Goal: Transaction & Acquisition: Obtain resource

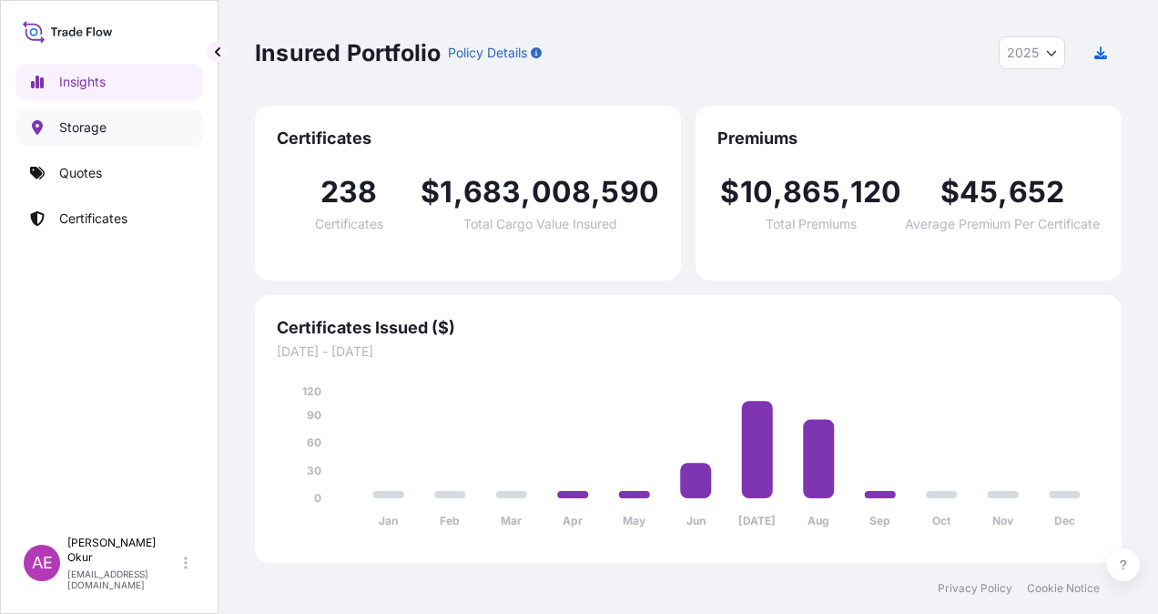
select select "2025"
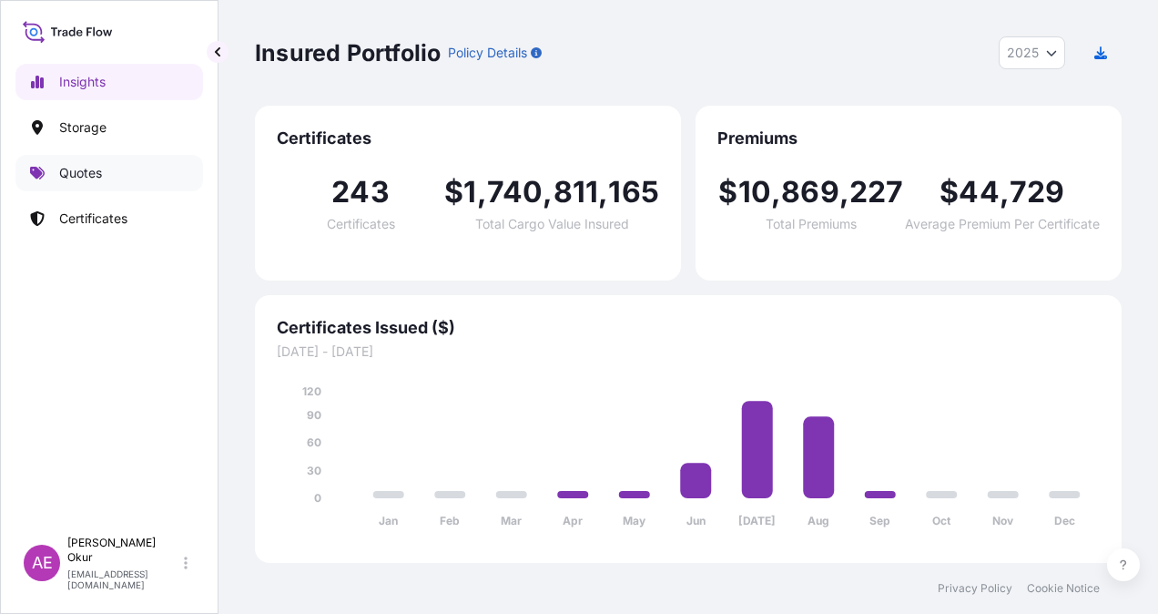
click at [88, 164] on p "Quotes" at bounding box center [80, 173] width 43 height 18
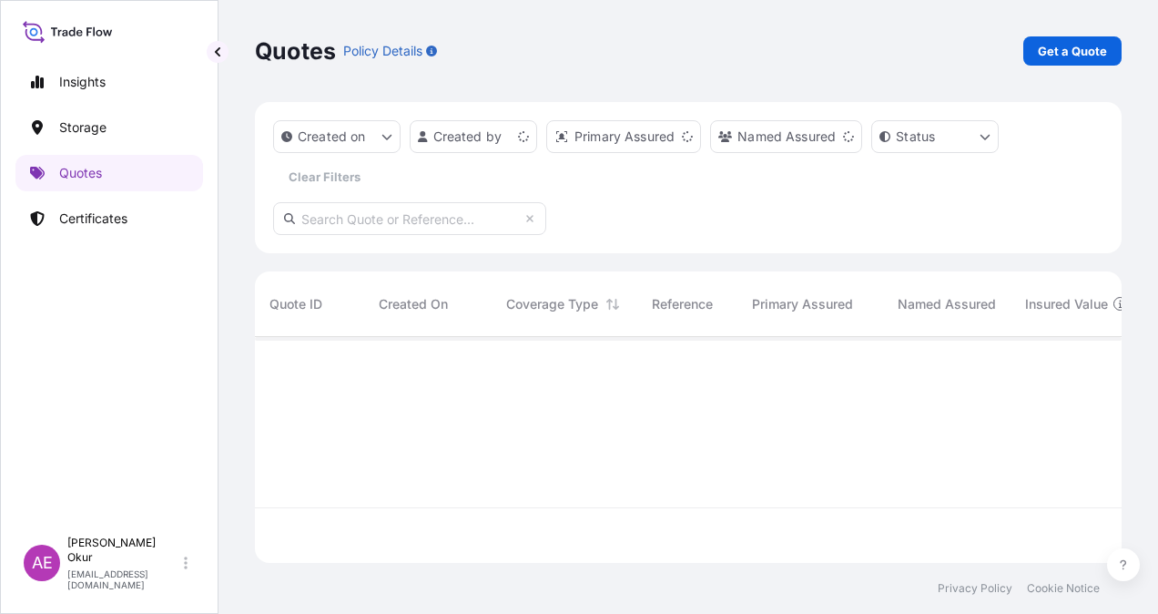
scroll to position [222, 852]
click at [1076, 51] on p "Get a Quote" at bounding box center [1072, 51] width 69 height 18
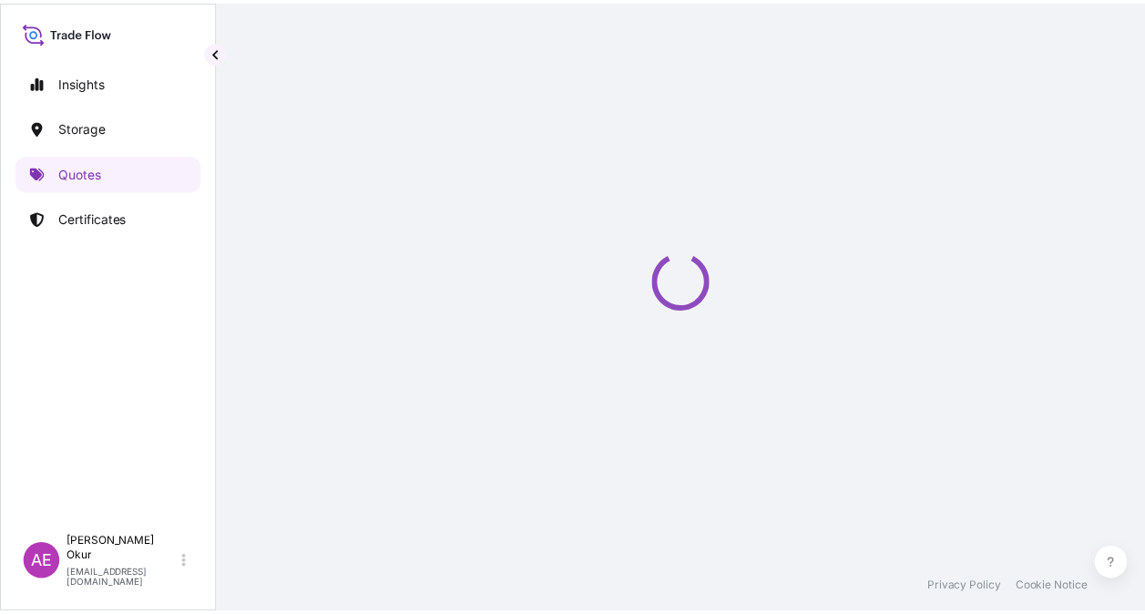
scroll to position [29, 0]
select select "Ocean Vessel"
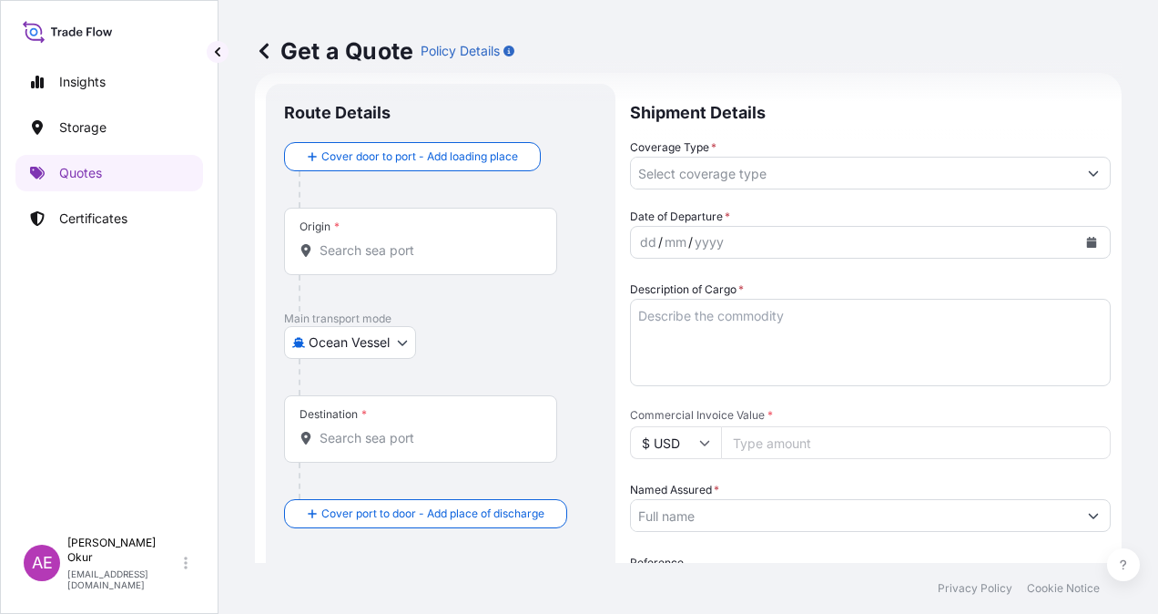
click at [429, 249] on input "Origin *" at bounding box center [427, 250] width 215 height 18
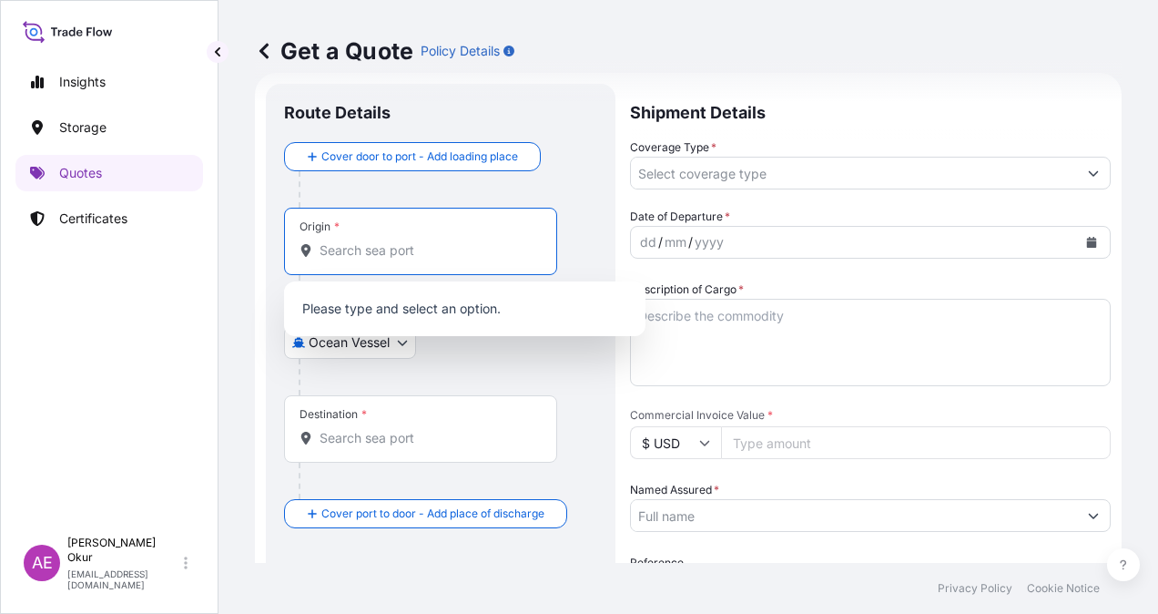
paste input "[GEOGRAPHIC_DATA]"
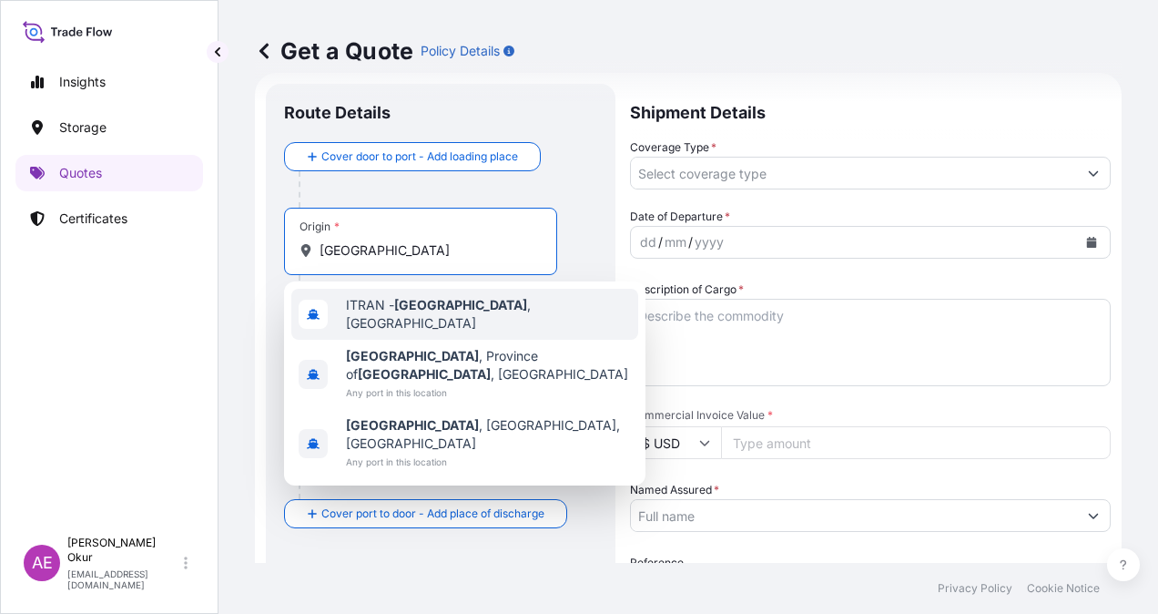
click at [454, 312] on span "ITRAN - [GEOGRAPHIC_DATA] , [GEOGRAPHIC_DATA]" at bounding box center [488, 314] width 285 height 36
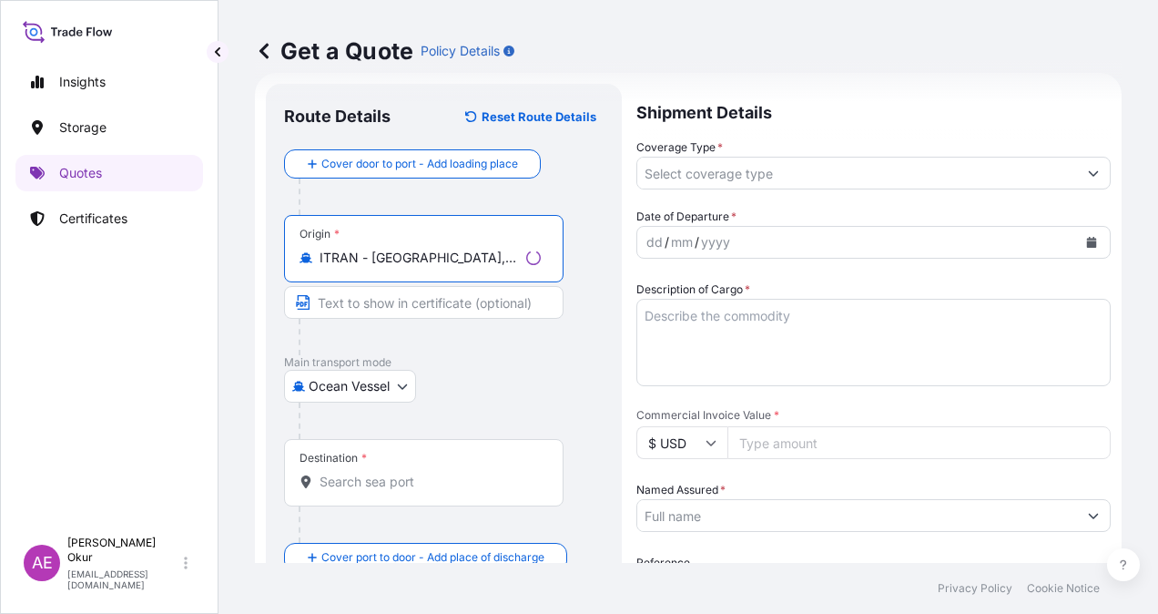
type input "ITRAN - [GEOGRAPHIC_DATA], [GEOGRAPHIC_DATA]"
click at [382, 315] on input "Text to appear on certificate" at bounding box center [424, 302] width 280 height 33
paste input "[GEOGRAPHIC_DATA]"
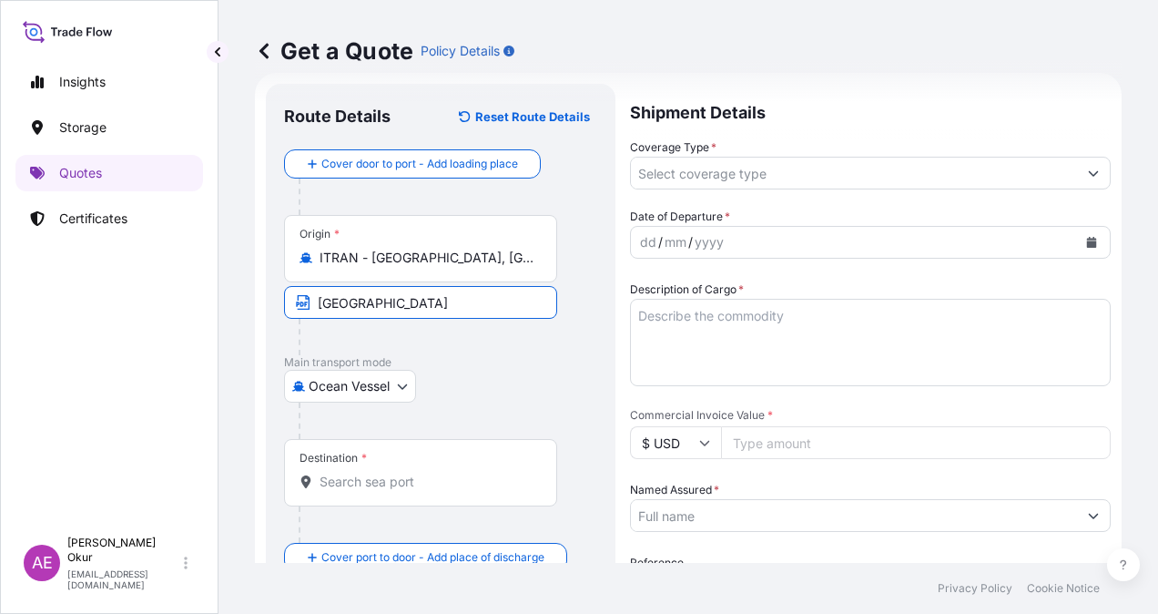
type input "[GEOGRAPHIC_DATA] / [GEOGRAPHIC_DATA]"
click at [407, 471] on div "Destination *" at bounding box center [420, 472] width 273 height 67
click at [382, 484] on input "Destination *" at bounding box center [427, 482] width 215 height 18
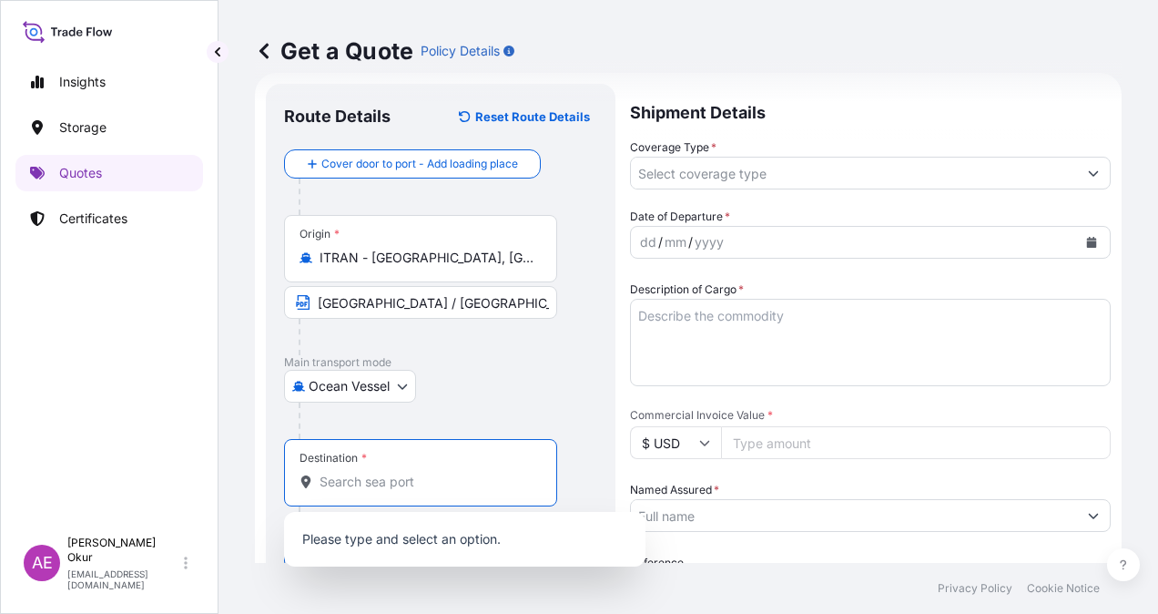
paste input "VARNA"
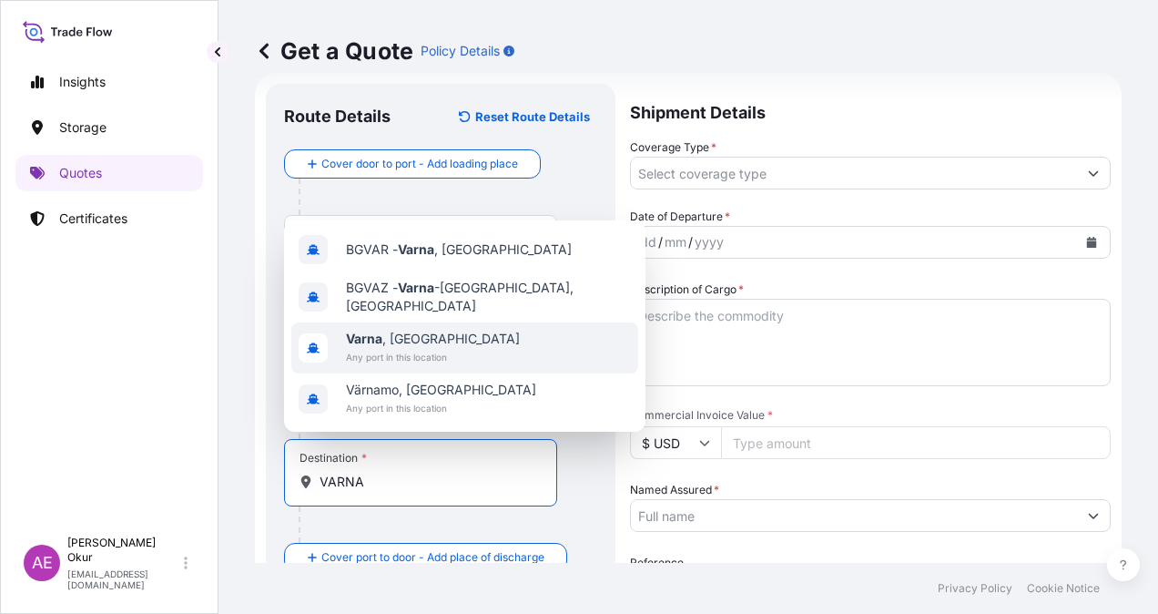
click at [449, 353] on div "[GEOGRAPHIC_DATA] , [GEOGRAPHIC_DATA] Any port in this location" at bounding box center [464, 347] width 347 height 51
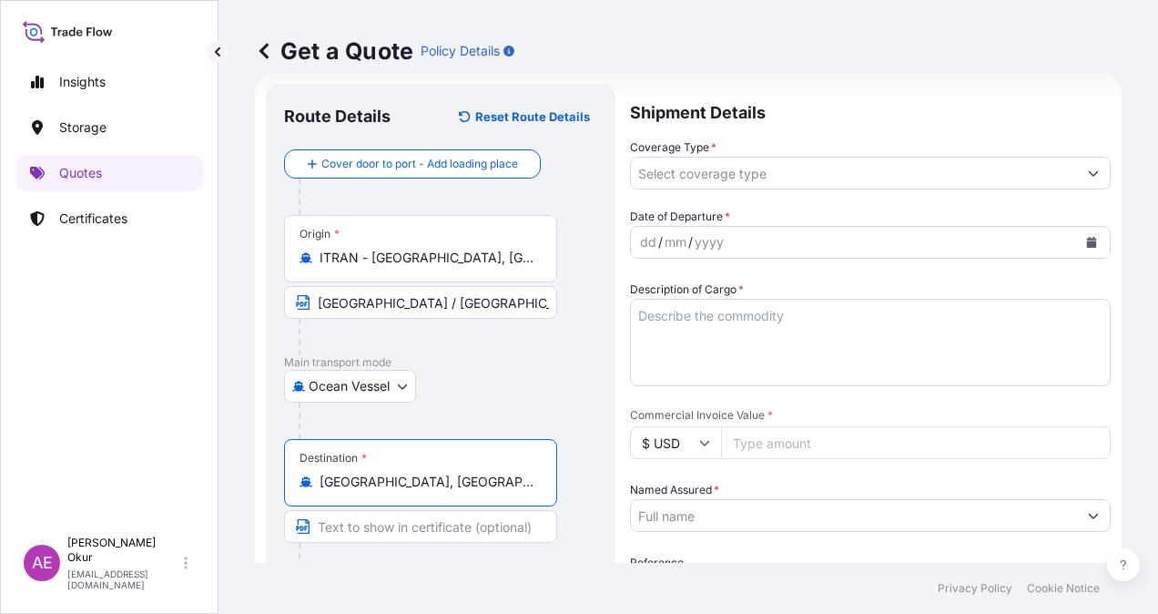
type input "[GEOGRAPHIC_DATA], [GEOGRAPHIC_DATA]"
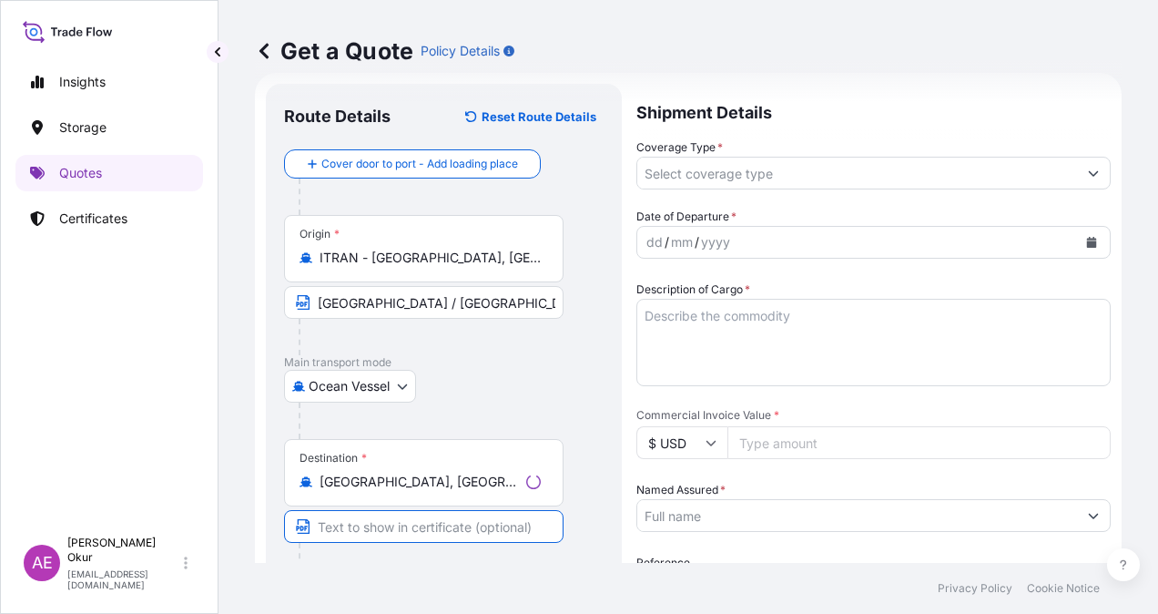
click at [376, 528] on input "Text to appear on certificate" at bounding box center [424, 526] width 280 height 33
paste input "VARNA"
type input "VARNA / [GEOGRAPHIC_DATA]"
click at [710, 177] on input "Coverage Type *" at bounding box center [854, 173] width 446 height 33
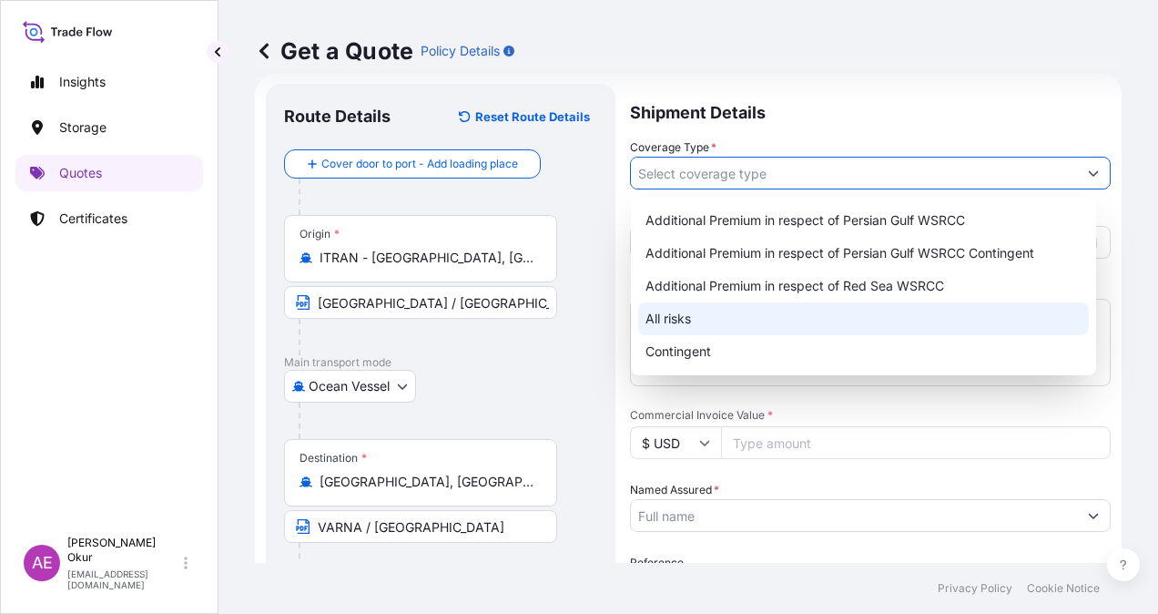
click at [707, 310] on div "All risks" at bounding box center [863, 318] width 451 height 33
type input "All risks"
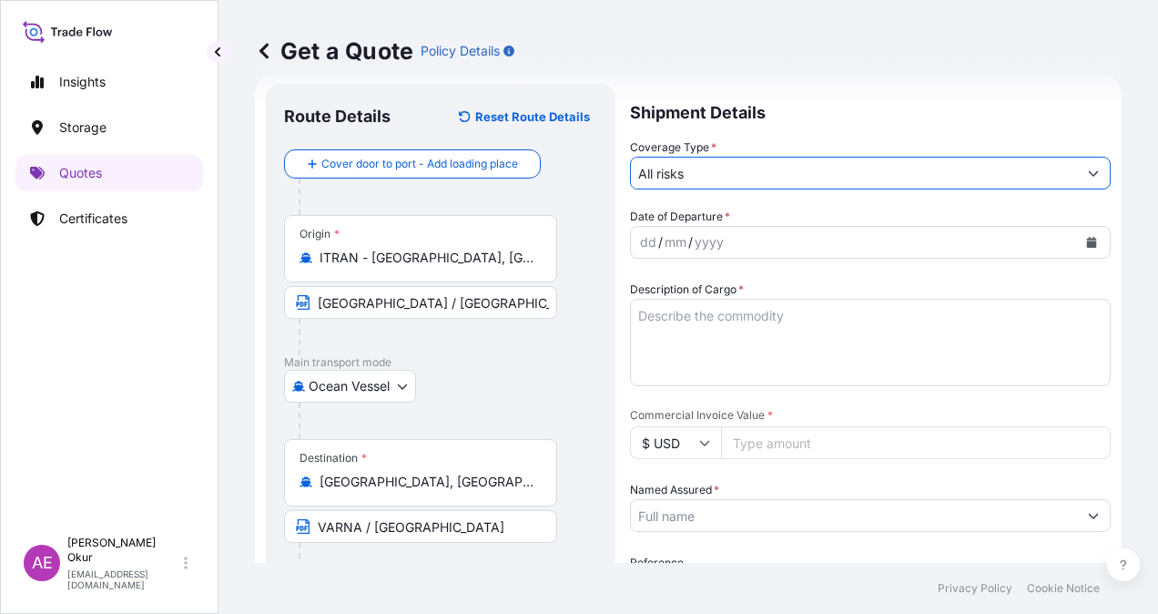
click at [649, 240] on div "dd" at bounding box center [648, 242] width 20 height 22
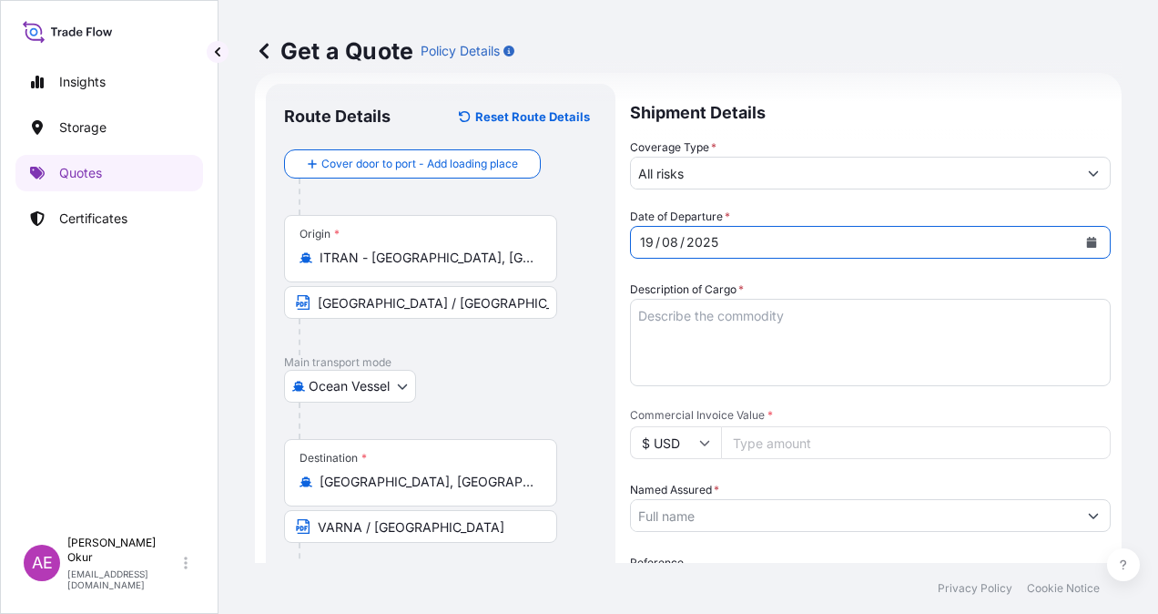
click at [799, 340] on textarea "Description of Cargo *" at bounding box center [870, 342] width 481 height 87
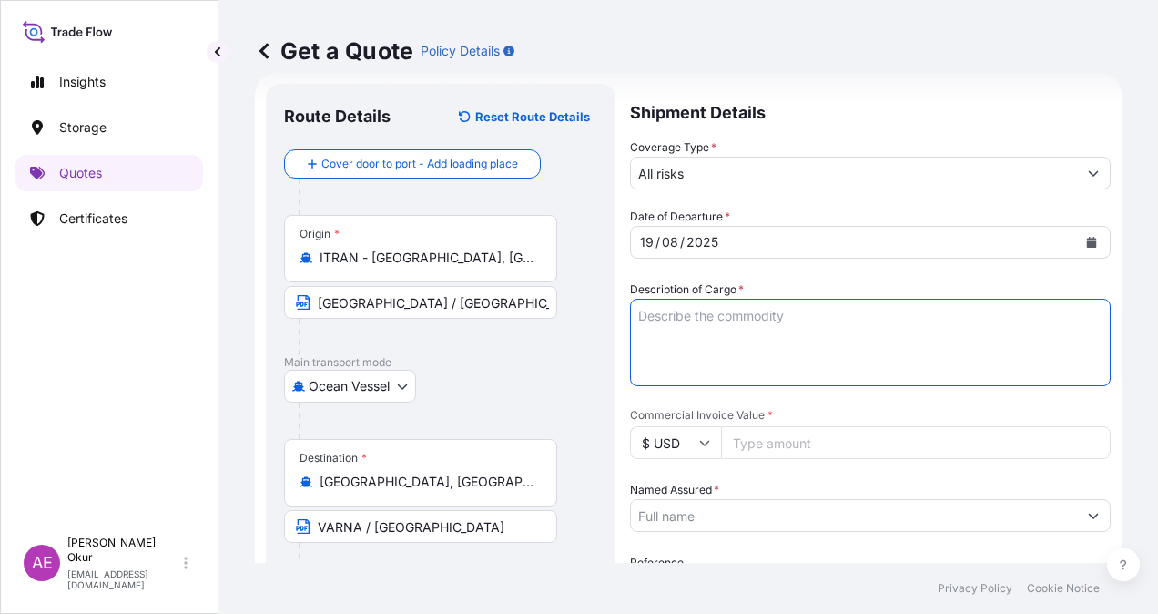
paste textarea "BIODIESEL"
type textarea "BIODIESEL"
click at [792, 441] on input "Commercial Invoice Value *" at bounding box center [916, 442] width 390 height 33
paste input "1720723.97"
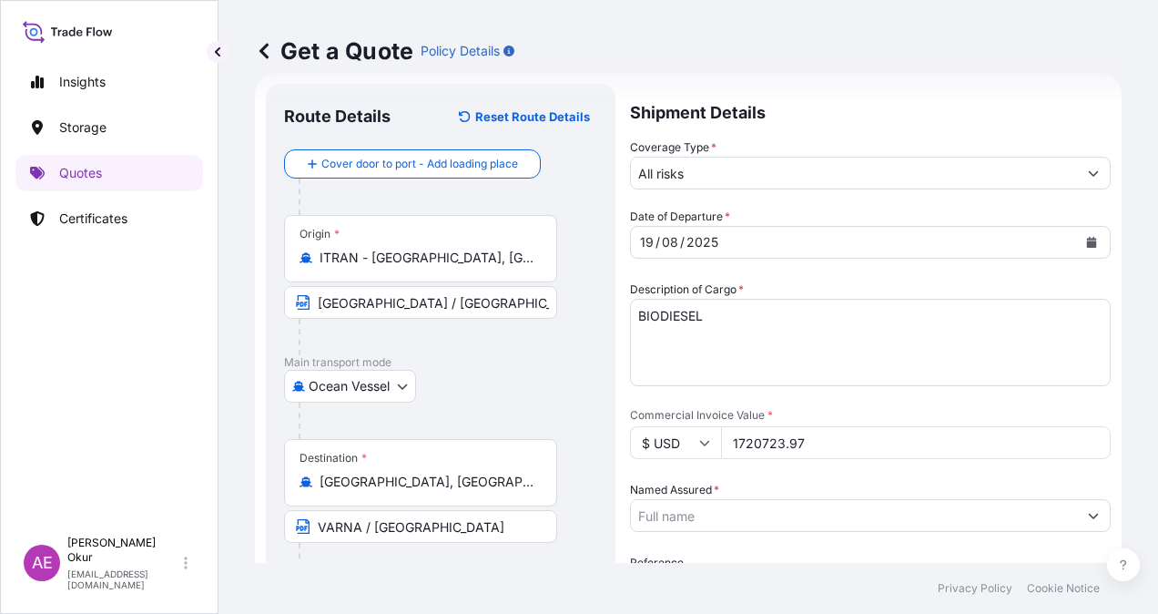
type input "1720723.97"
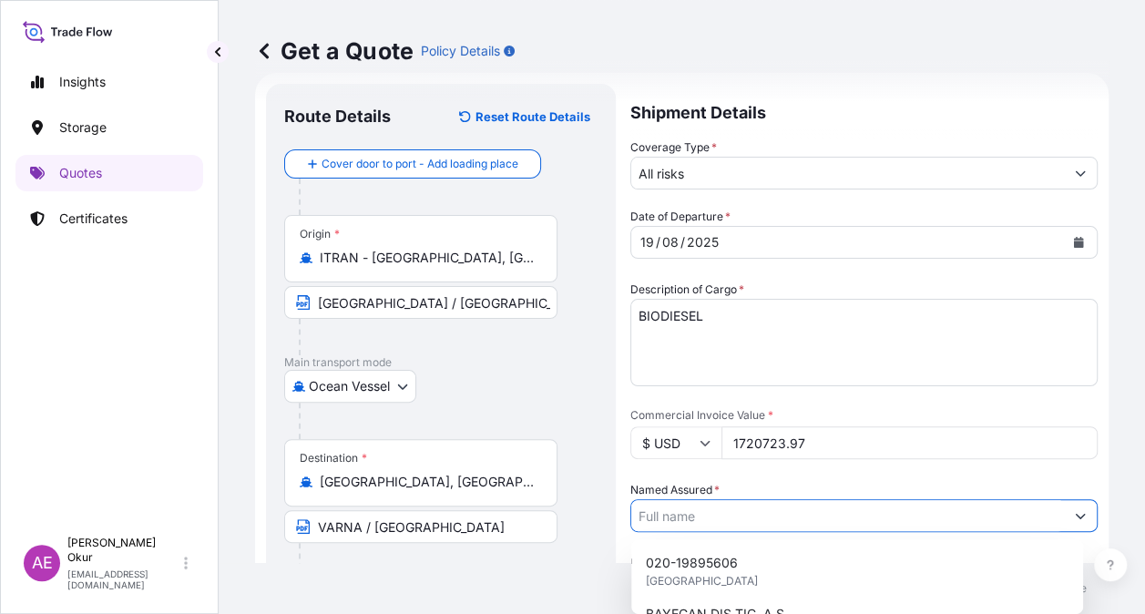
click at [740, 508] on input "Named Assured *" at bounding box center [847, 515] width 433 height 33
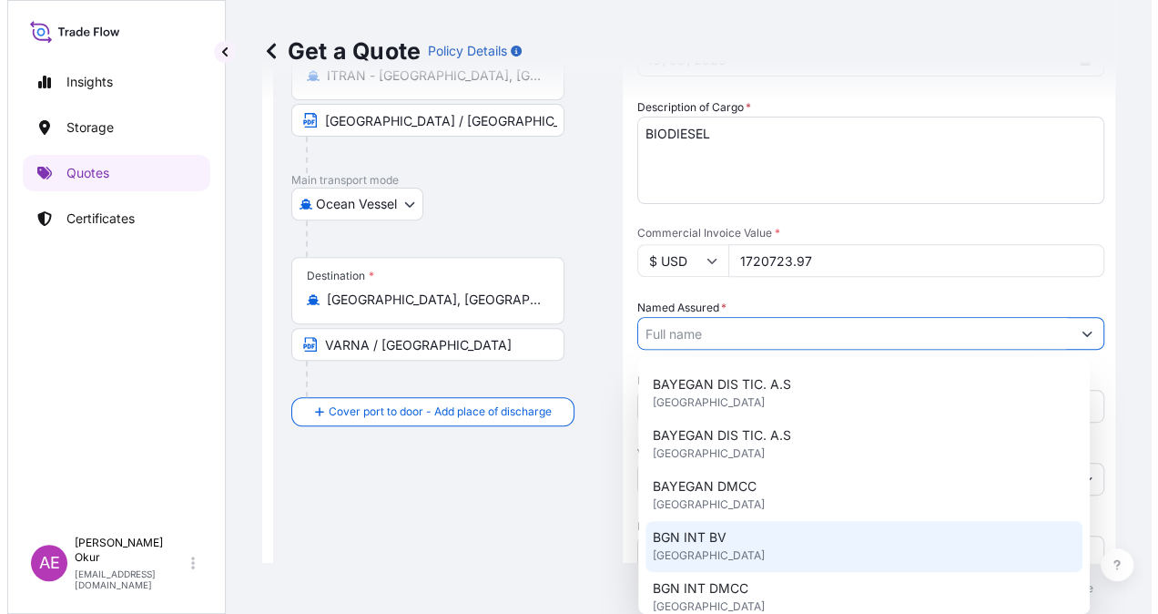
scroll to position [182, 0]
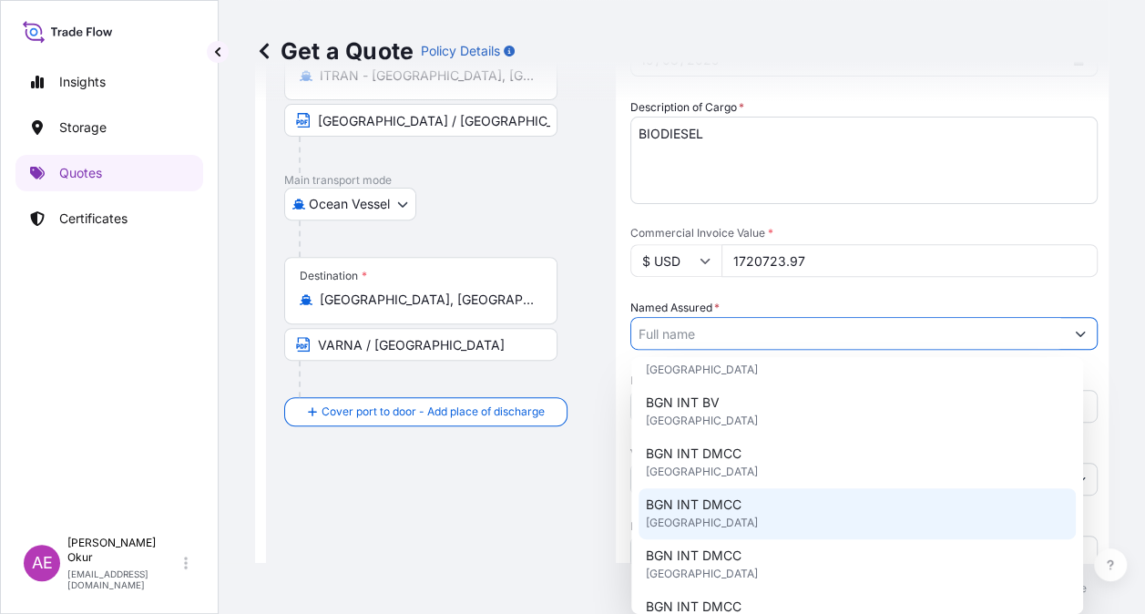
click at [760, 500] on div "BGN INT DMCC [GEOGRAPHIC_DATA]" at bounding box center [856, 513] width 437 height 51
type input "BGN INT DMCC"
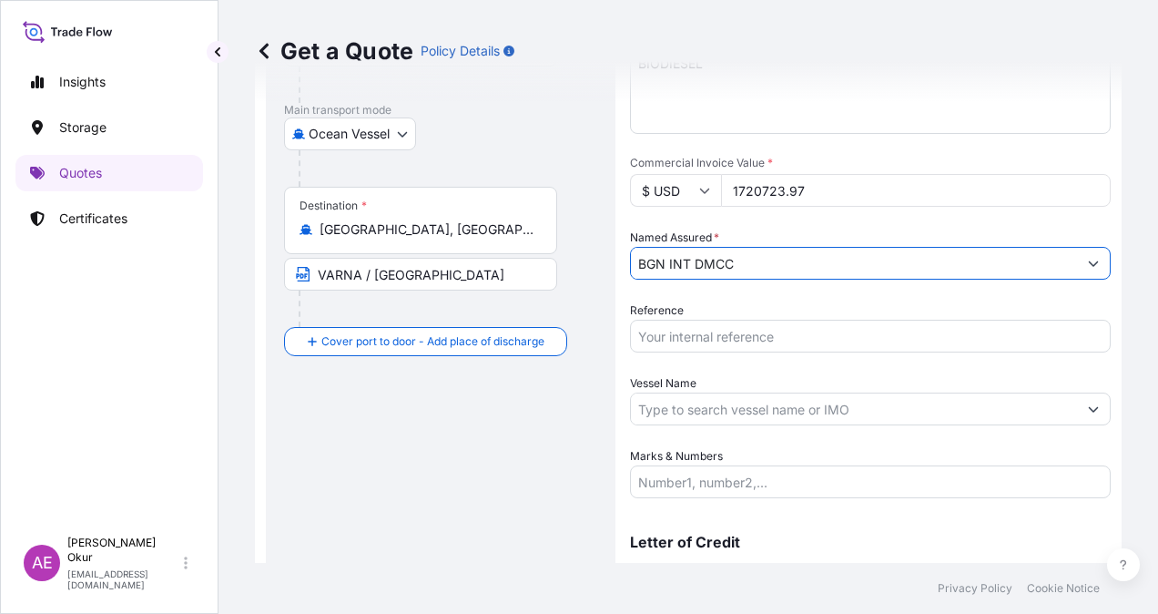
scroll to position [362, 0]
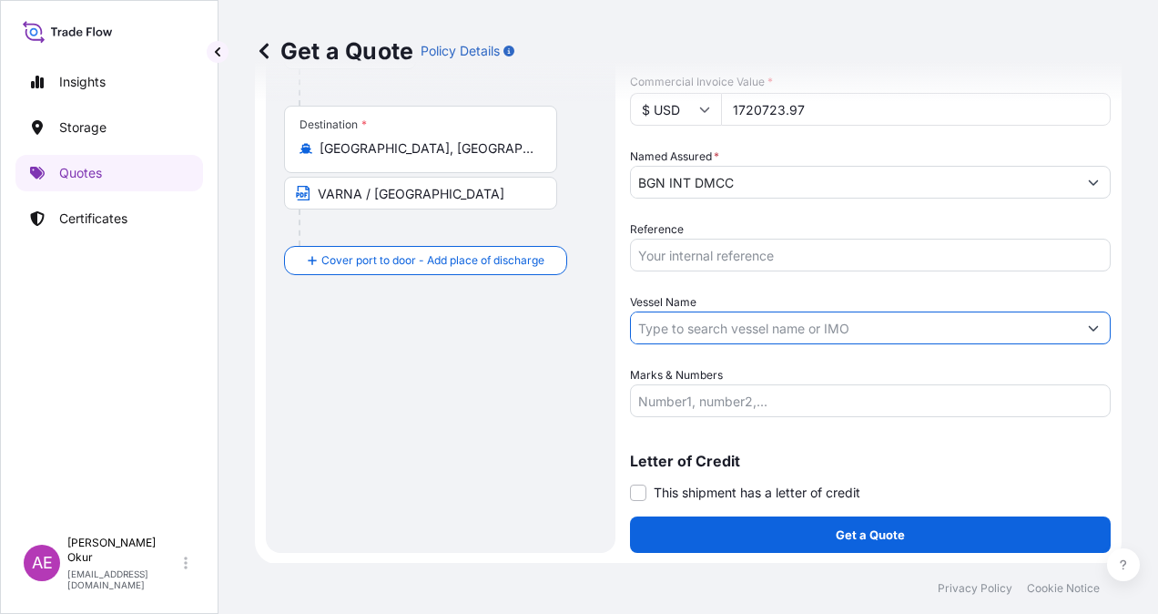
click at [706, 321] on input "Vessel Name" at bounding box center [854, 327] width 446 height 33
paste input "[PERSON_NAME]"
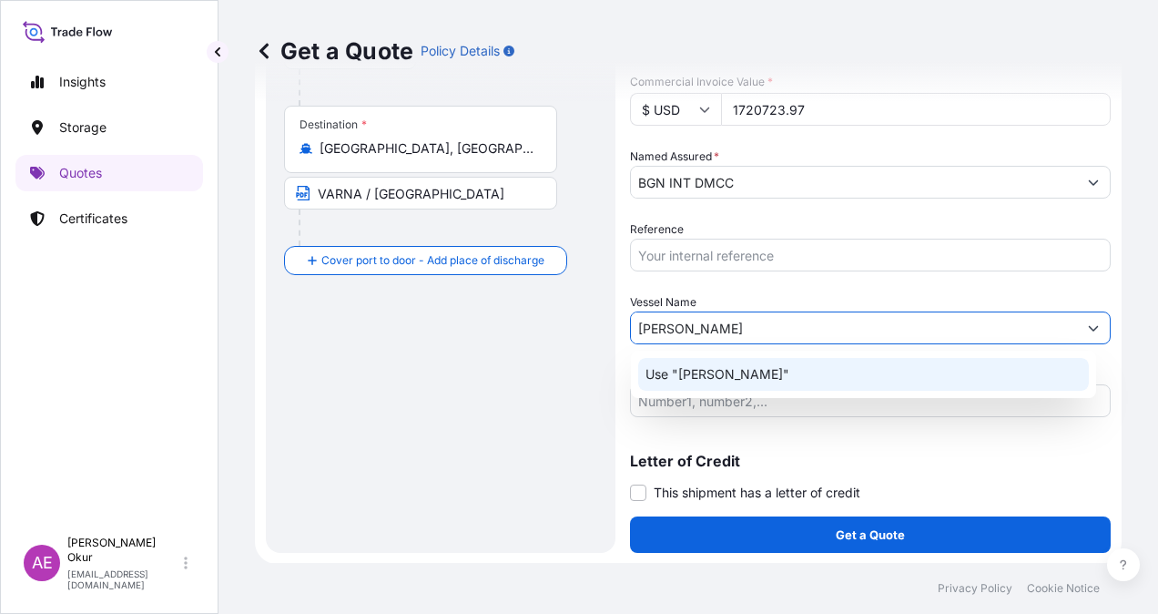
click at [729, 372] on p "Use "[PERSON_NAME]"" at bounding box center [718, 374] width 144 height 18
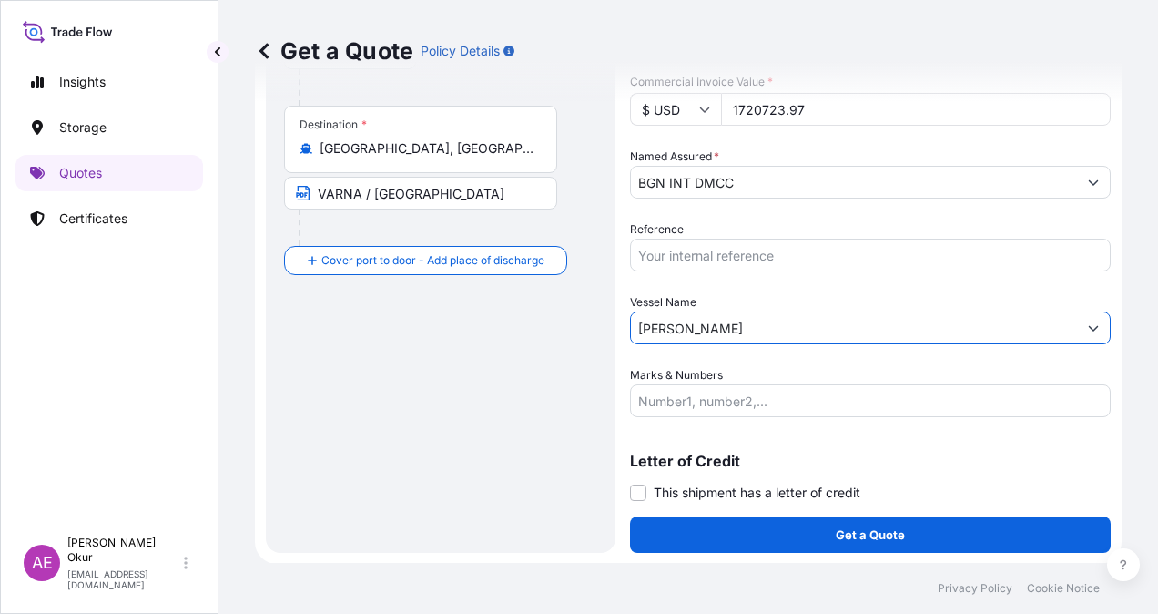
type input "[PERSON_NAME]"
click at [710, 399] on input "Marks & Numbers" at bounding box center [870, 400] width 481 height 33
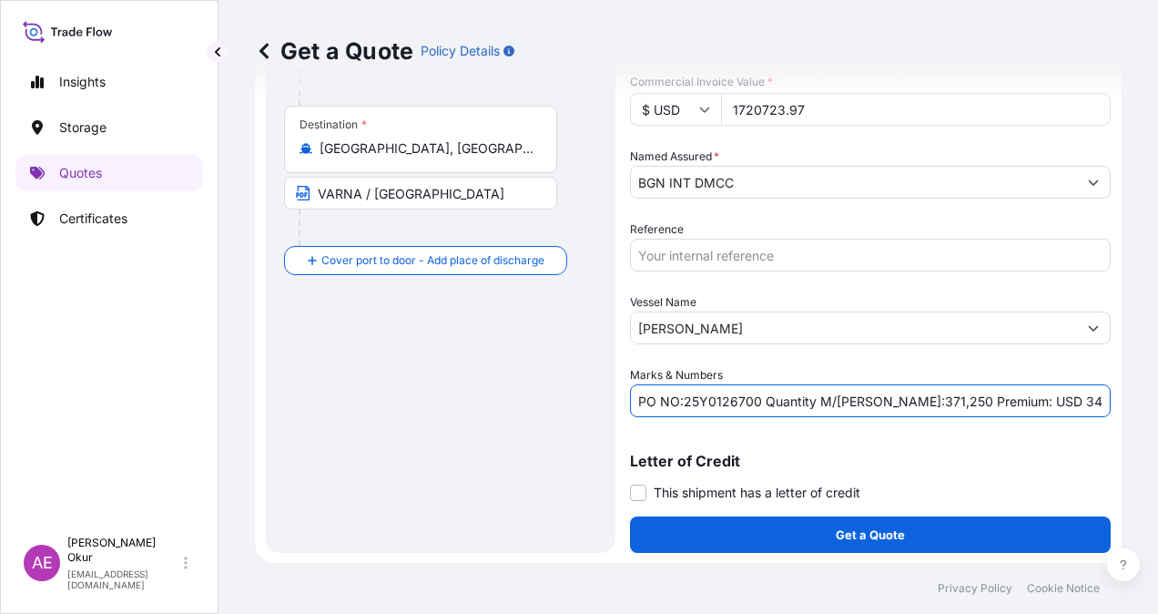
drag, startPoint x: 682, startPoint y: 400, endPoint x: 756, endPoint y: 399, distance: 73.8
click at [756, 399] on input "PO NO:25Y0126700 Quantity M/[PERSON_NAME]:371,250 Premium: USD 34,36" at bounding box center [870, 400] width 481 height 33
paste input "45"
drag, startPoint x: 868, startPoint y: 400, endPoint x: 911, endPoint y: 399, distance: 42.8
click at [911, 399] on input "PO NO:25Y0145700 Quantity M/[PERSON_NAME]:371,250 Premium: USD 34,36" at bounding box center [870, 400] width 481 height 33
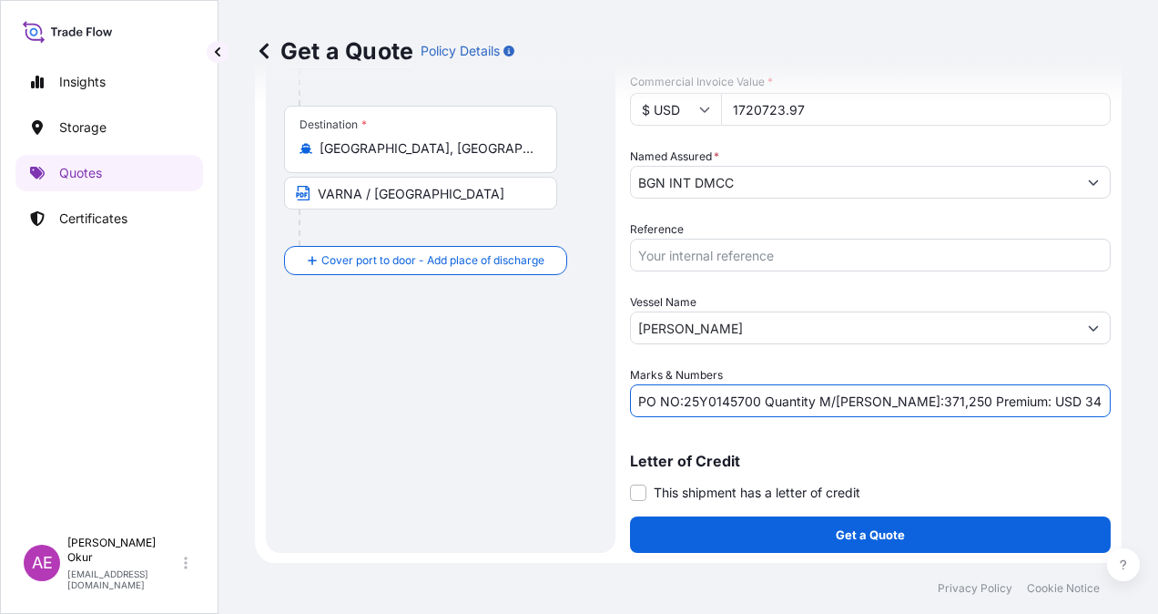
paste input "1.199,7"
drag, startPoint x: 1007, startPoint y: 399, endPoint x: 1088, endPoint y: 398, distance: 81.1
click at [1088, 398] on input "PO NO:25Y0145700 Quantity M/[PERSON_NAME]:1.199,70 Premium: USD 34,36" at bounding box center [870, 400] width 481 height 33
paste input "189,28"
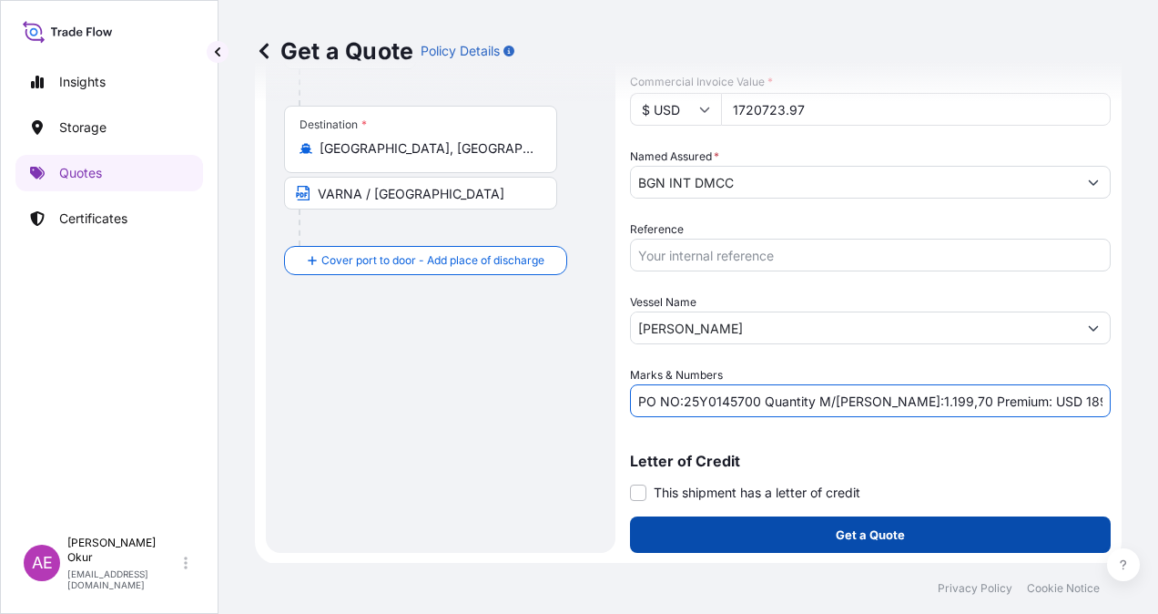
type input "PO NO:25Y0145700 Quantity M/[PERSON_NAME]:1.199,70 Premium: USD 189,28"
click at [907, 524] on button "Get a Quote" at bounding box center [870, 534] width 481 height 36
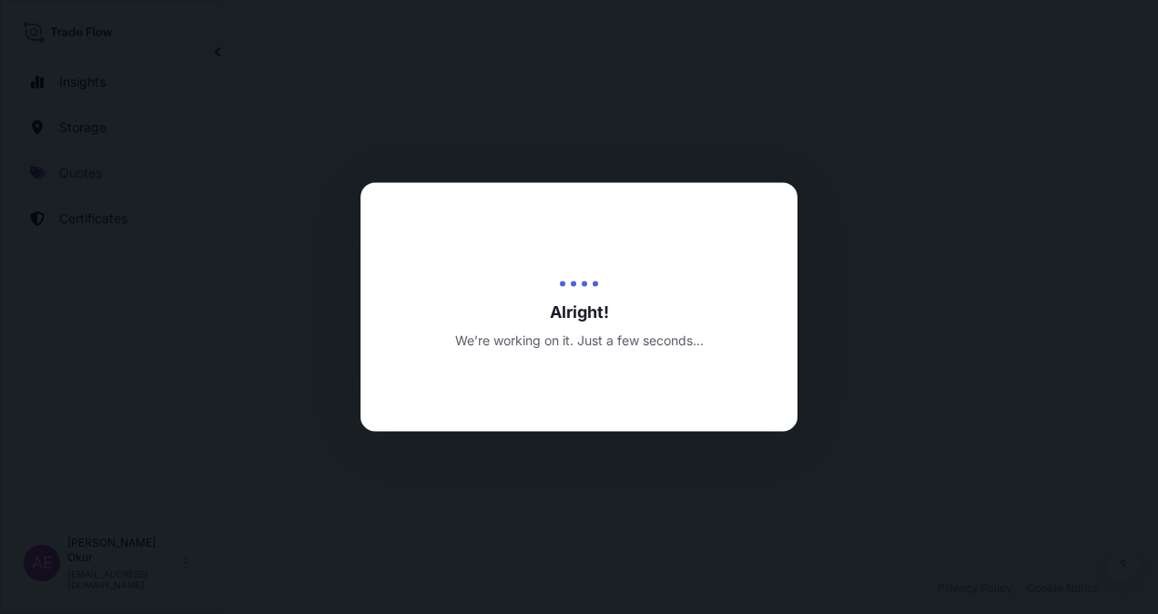
select select "Ocean Vessel"
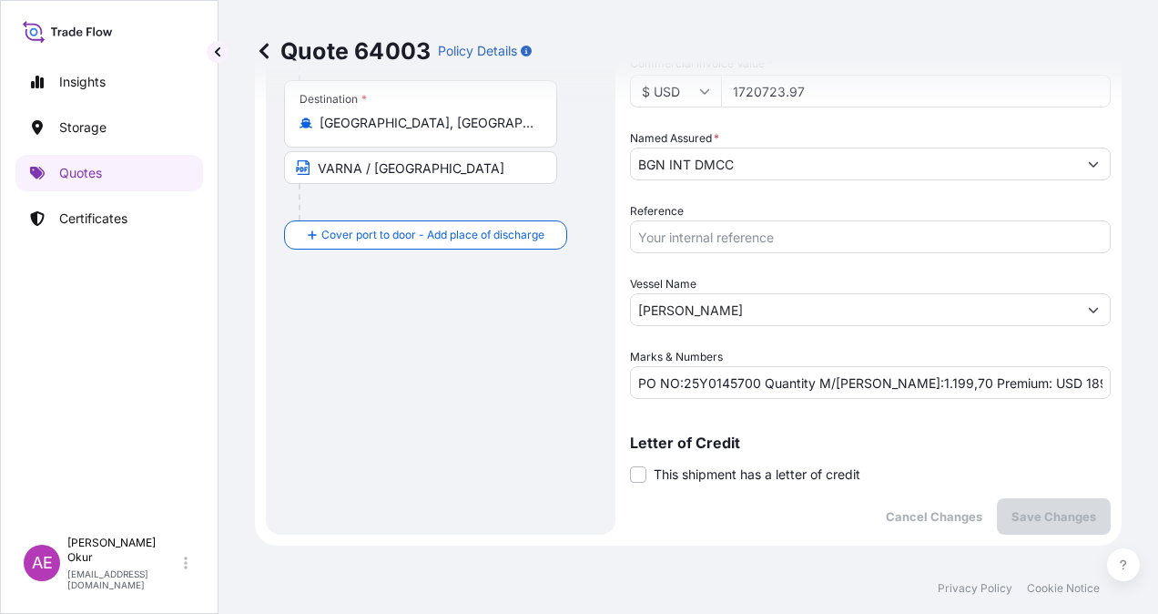
scroll to position [488, 0]
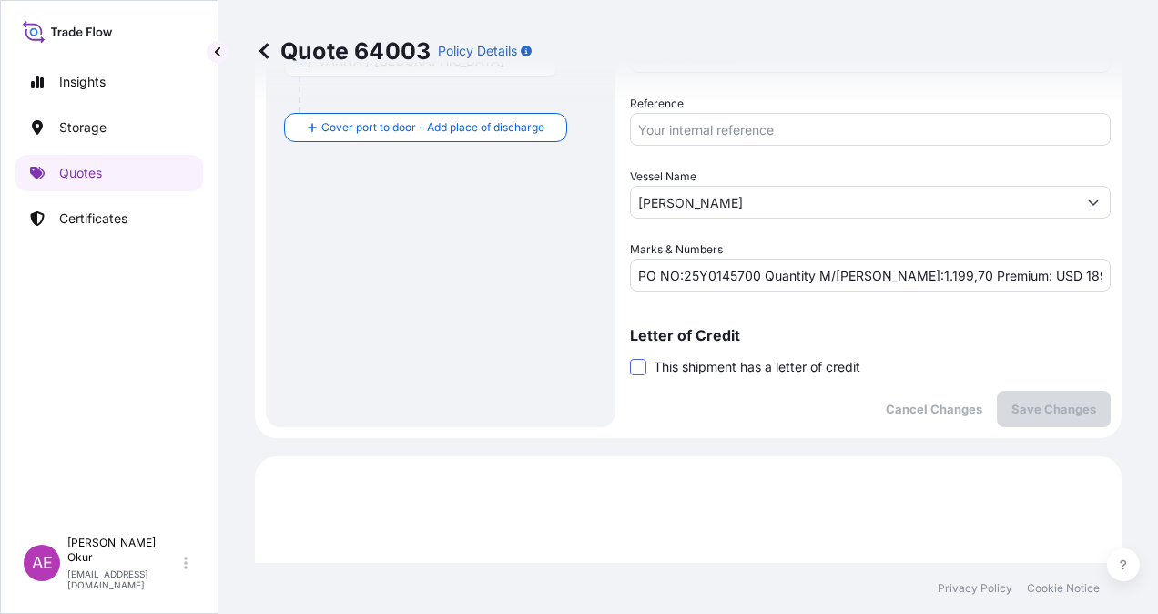
click at [645, 370] on span at bounding box center [638, 367] width 16 height 16
click at [630, 357] on input "This shipment has a letter of credit" at bounding box center [630, 357] width 0 height 0
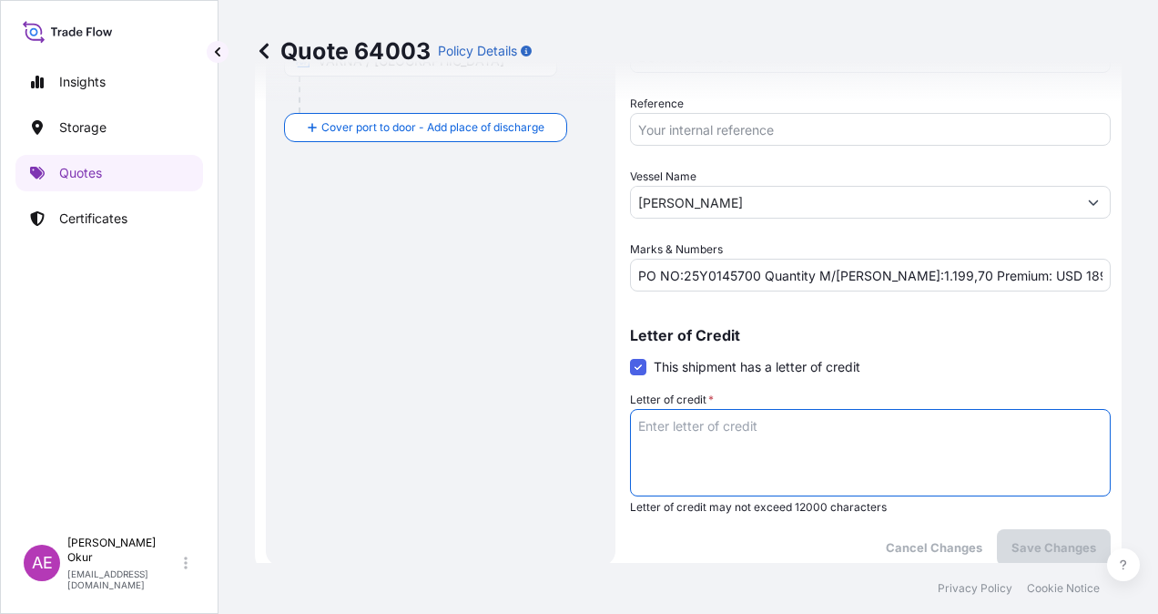
click at [701, 435] on textarea "Letter of credit *" at bounding box center [870, 452] width 481 height 87
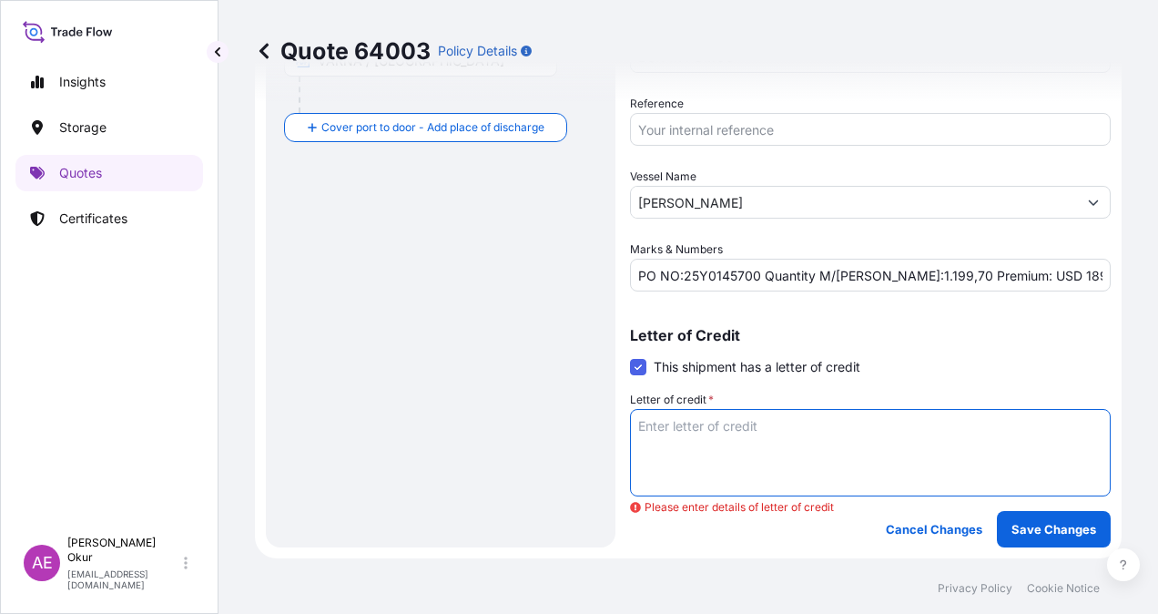
click at [797, 430] on textarea "Letter of credit *" at bounding box center [870, 452] width 481 height 87
paste textarea "CONSIGNEE : “AT THE ORDER OF ROMPETROL RAFINARE SA’’"
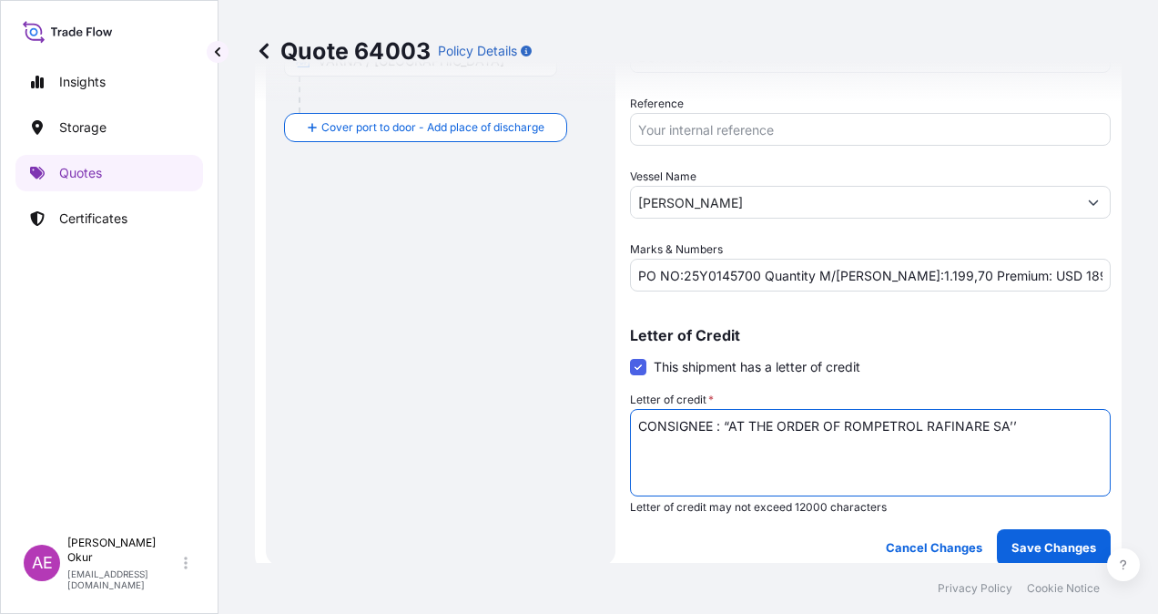
click at [798, 439] on textarea "CONSIGNEE : “AT THE ORDER OF ROMPETROL RAFINARE SA’’" at bounding box center [870, 452] width 481 height 87
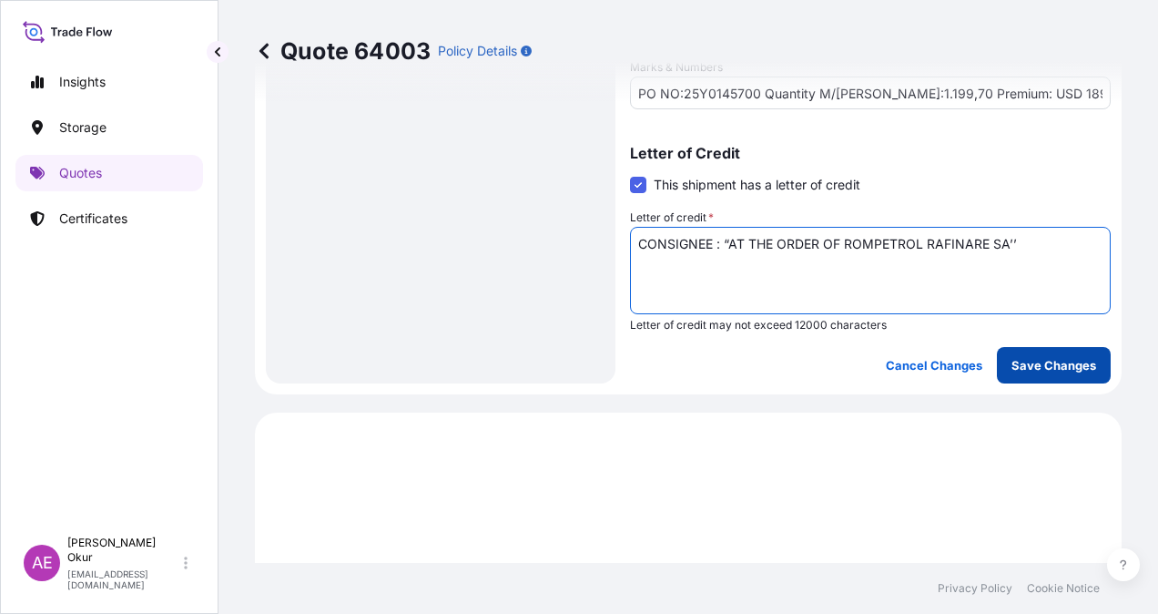
type textarea "CONSIGNEE : “AT THE ORDER OF ROMPETROL RAFINARE SA’’"
click at [1042, 372] on p "Save Changes" at bounding box center [1054, 365] width 85 height 18
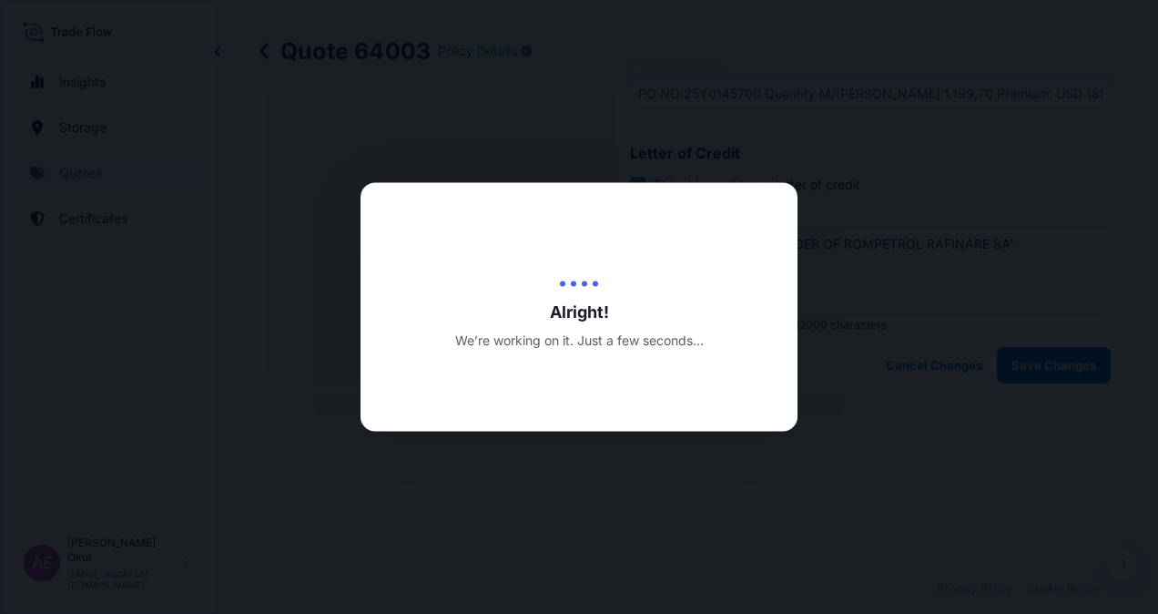
type input "[DATE]"
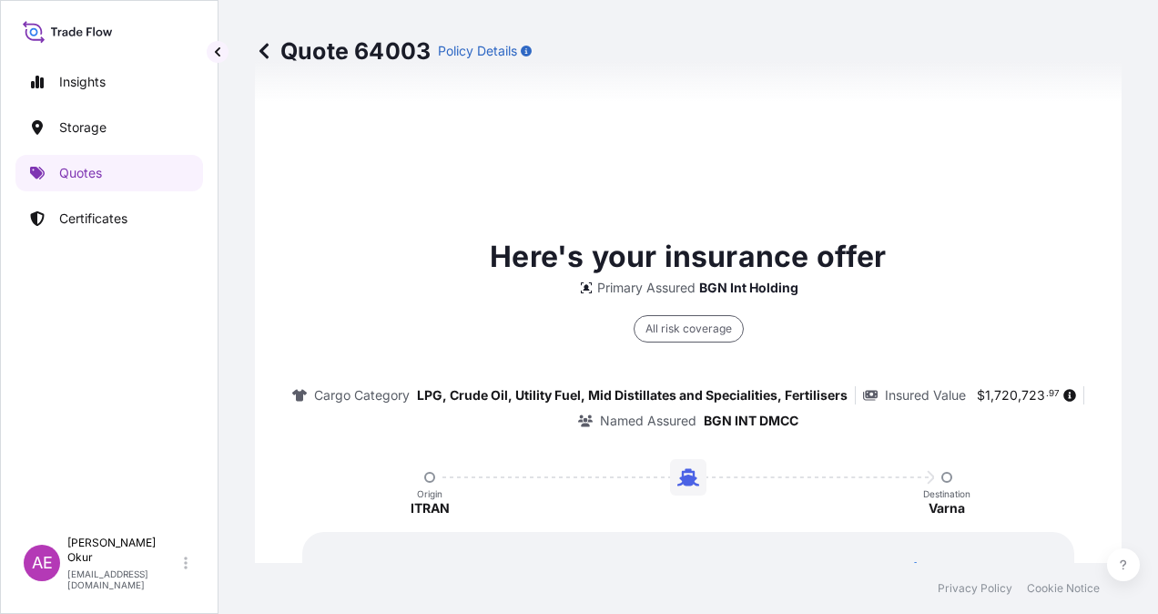
select select "Ocean Vessel"
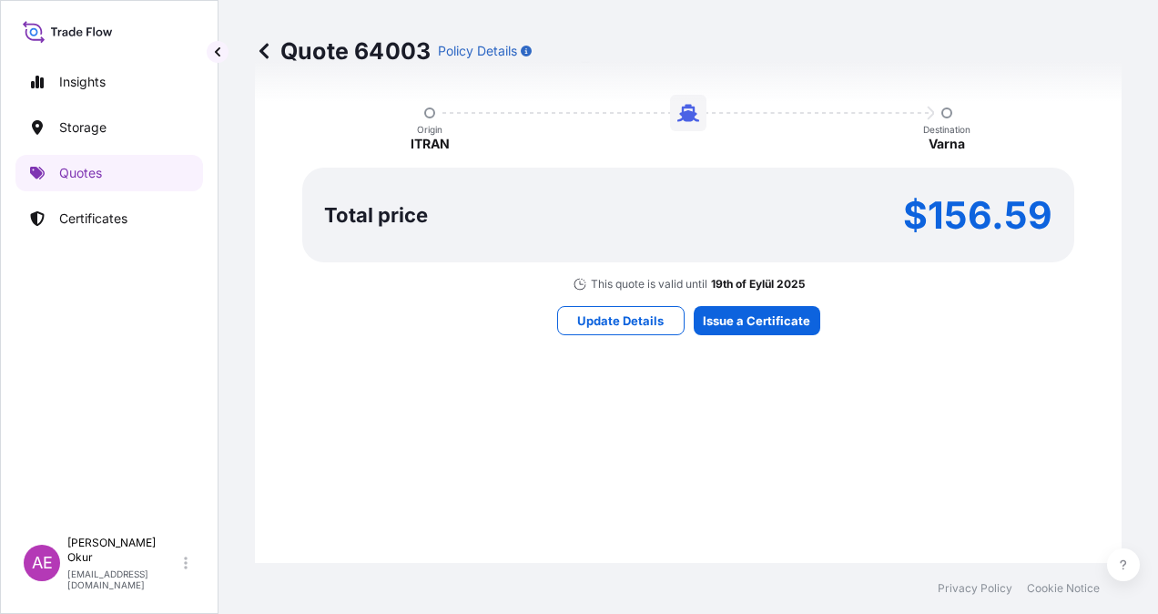
click at [759, 291] on div "Here's your insurance offer Primary Assured BGN Int Holding All risk coverage C…" at bounding box center [688, 102] width 816 height 1427
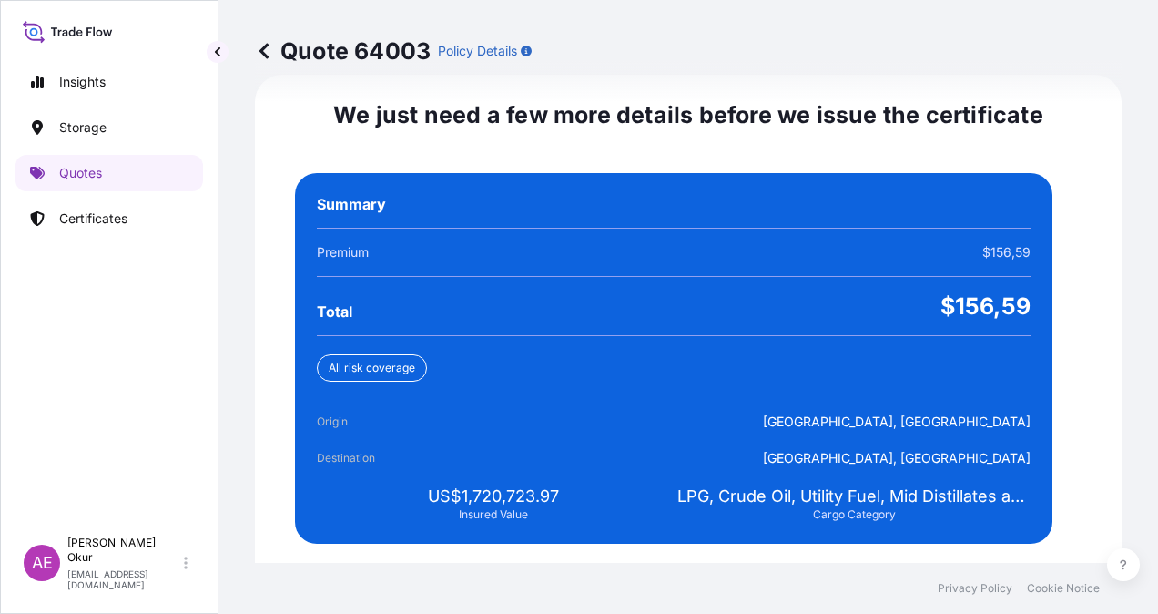
scroll to position [3776, 0]
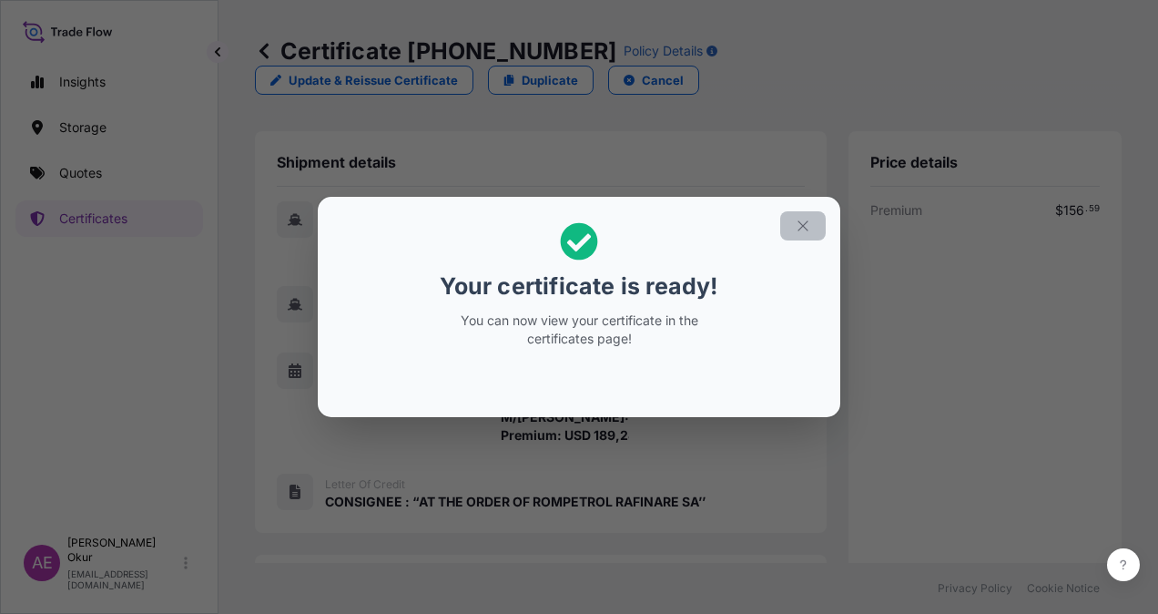
click at [805, 216] on button "button" at bounding box center [803, 225] width 46 height 29
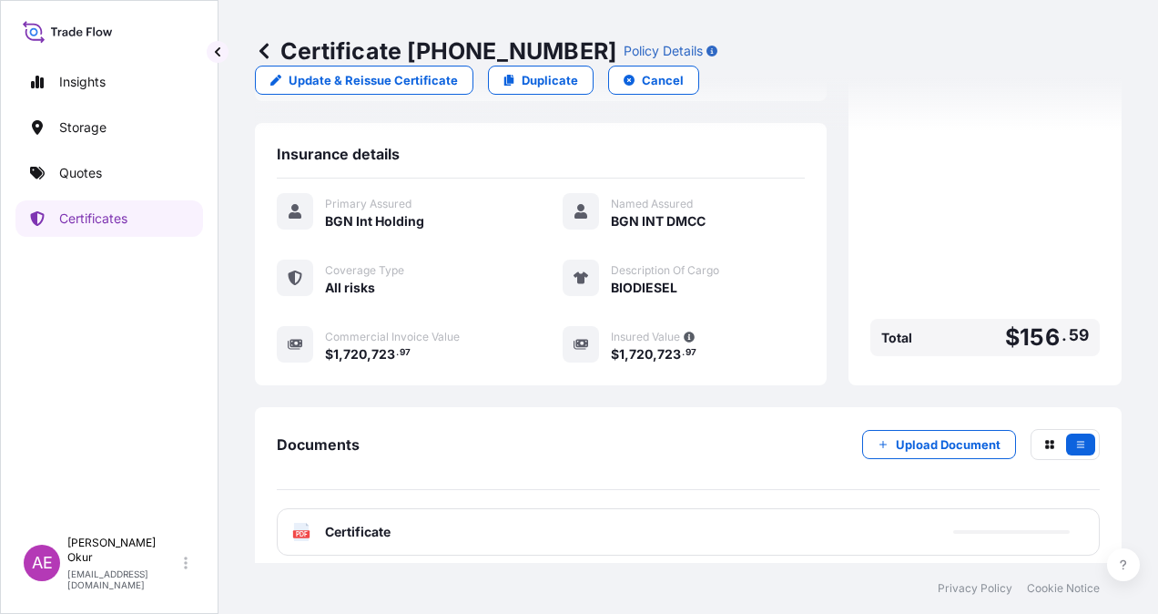
scroll to position [468, 0]
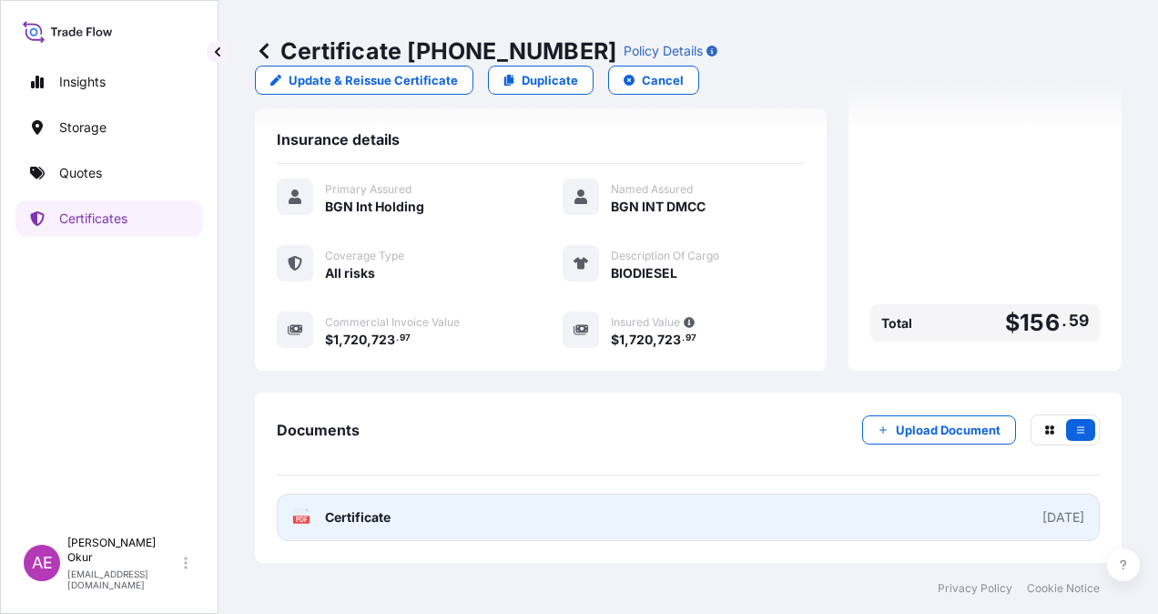
click at [355, 514] on span "Certificate" at bounding box center [358, 517] width 66 height 18
click at [369, 516] on span "Certificate" at bounding box center [358, 517] width 66 height 18
